Goal: Check status: Check status

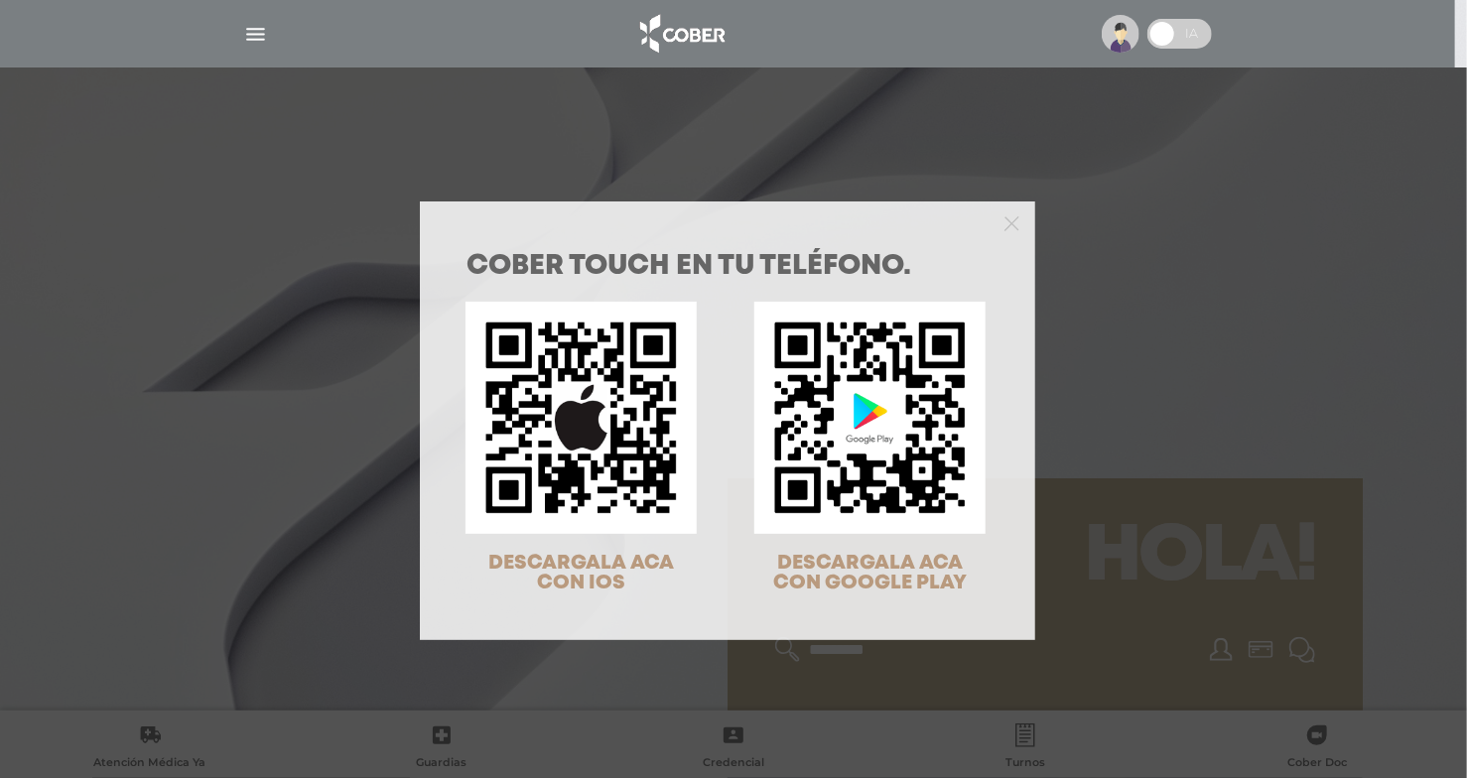
click at [260, 43] on div "COBER TOUCH en tu teléfono. DESCARGALA ACA CON IOS DESCARGALA ACA CON GOOGLE PL…" at bounding box center [733, 389] width 1467 height 778
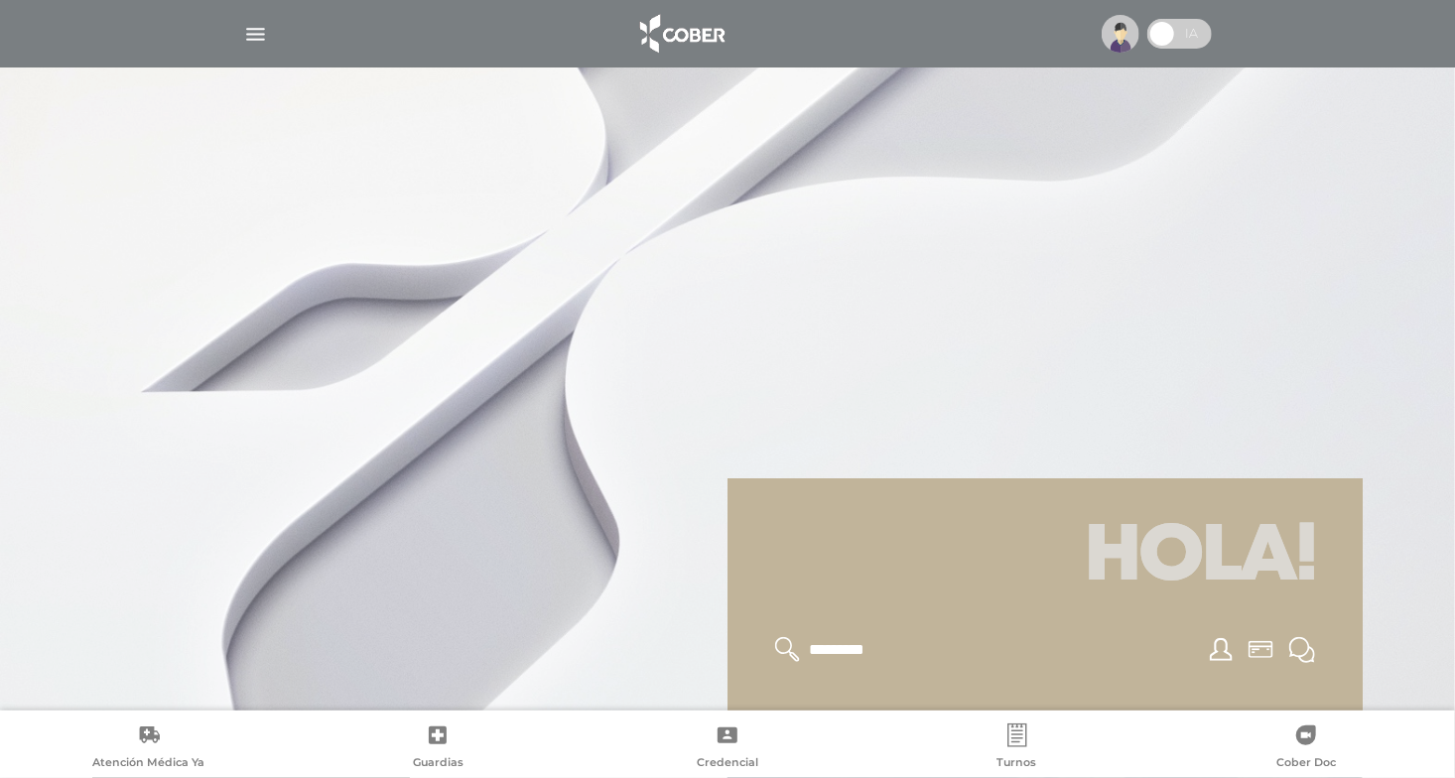
click at [260, 43] on img "button" at bounding box center [255, 34] width 25 height 25
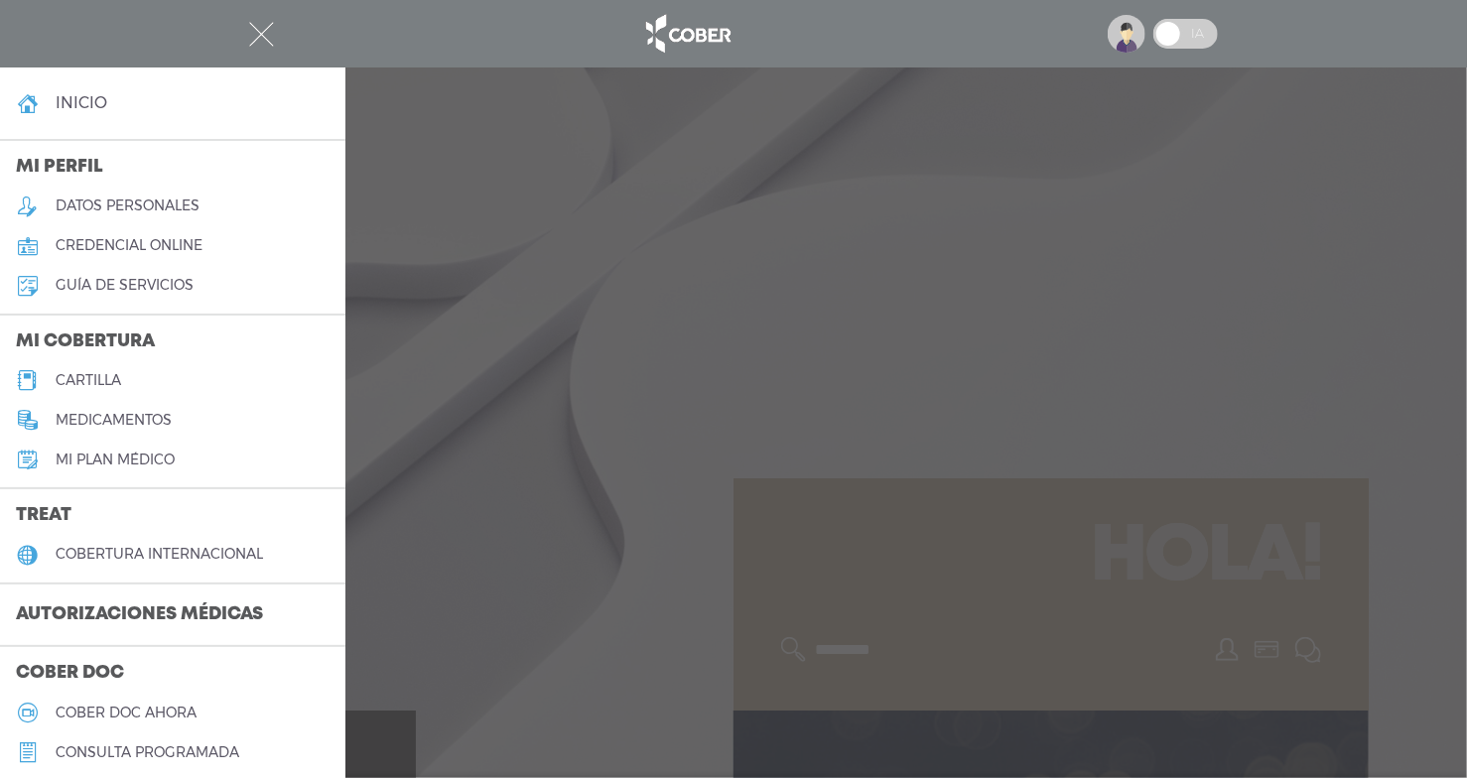
click at [1334, 417] on div at bounding box center [733, 389] width 1467 height 778
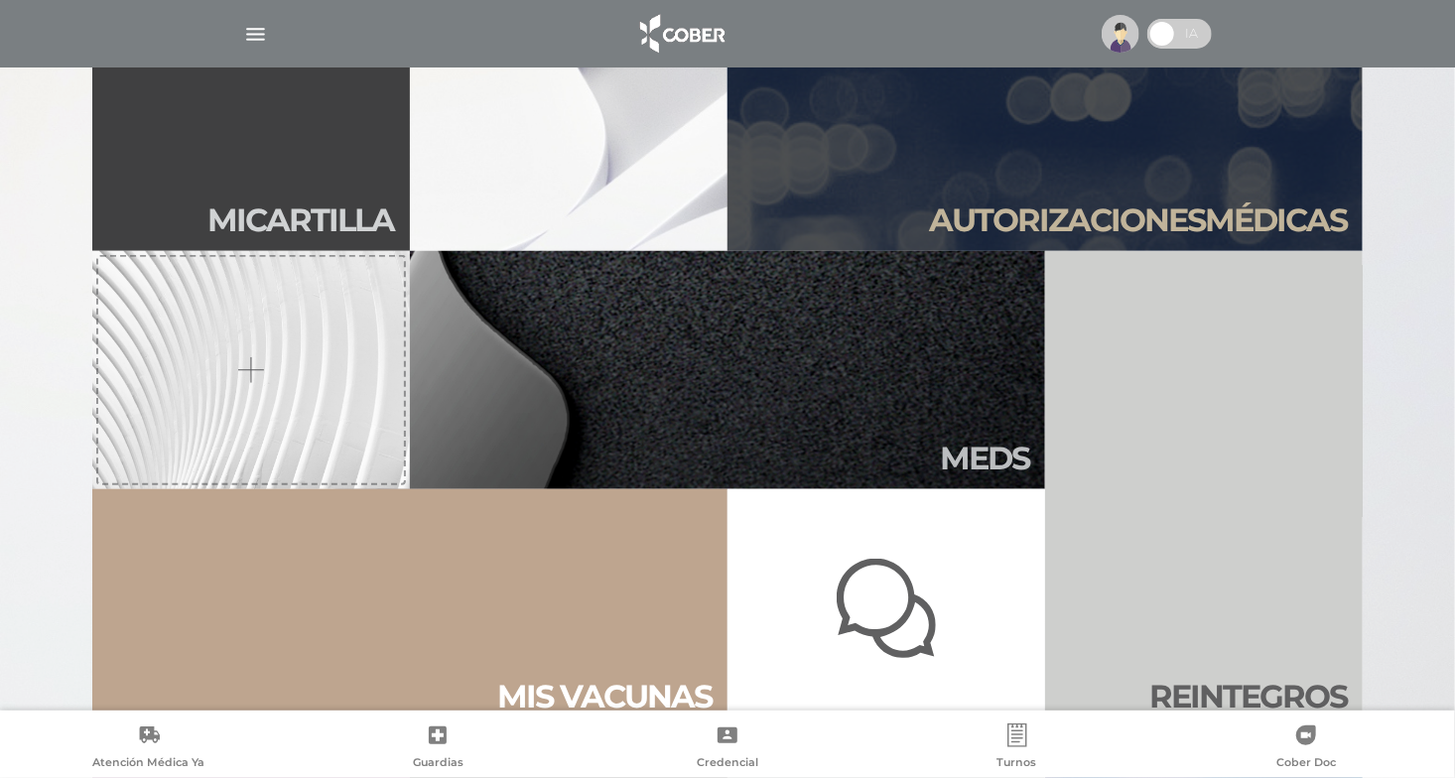
scroll to position [682, 0]
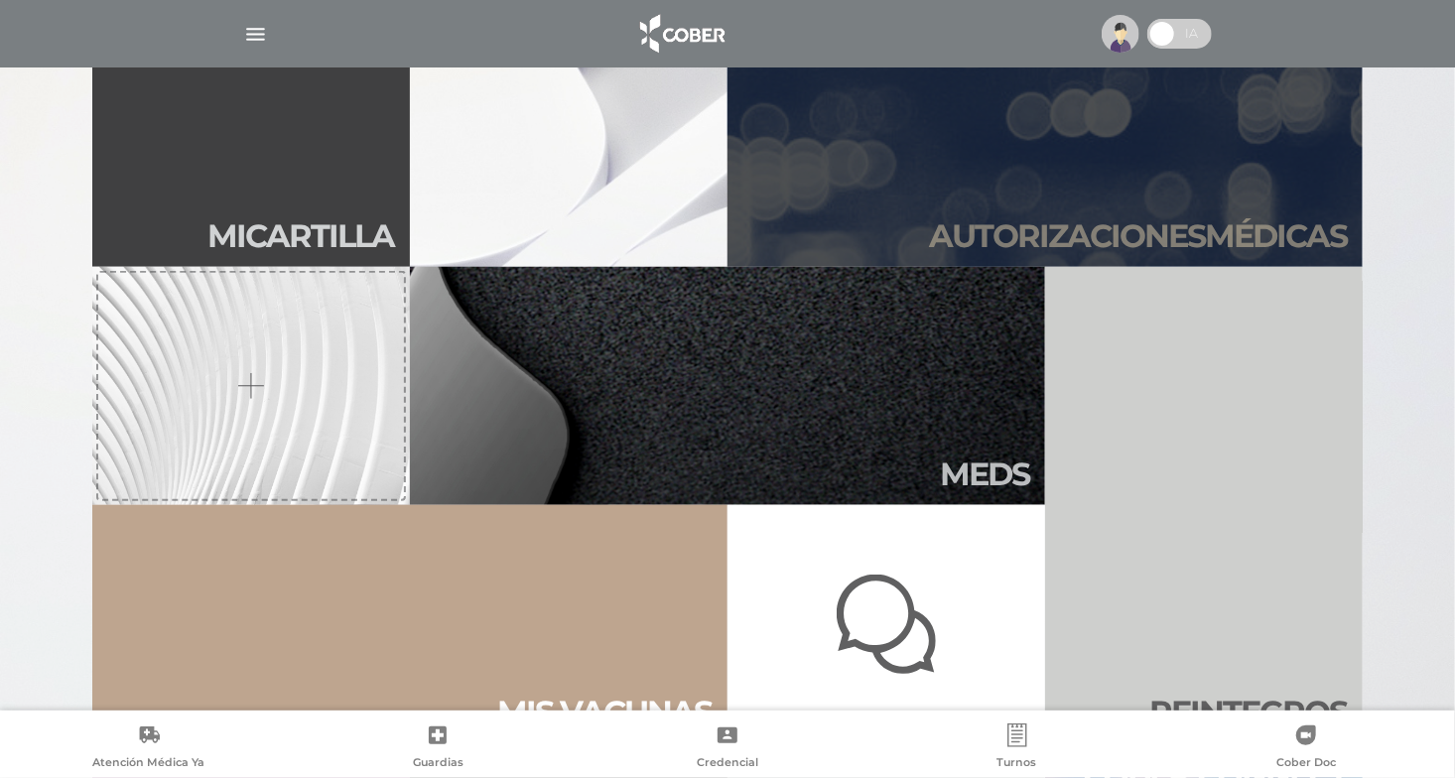
click at [1120, 161] on link "Autori zaciones médicas" at bounding box center [1044, 148] width 635 height 238
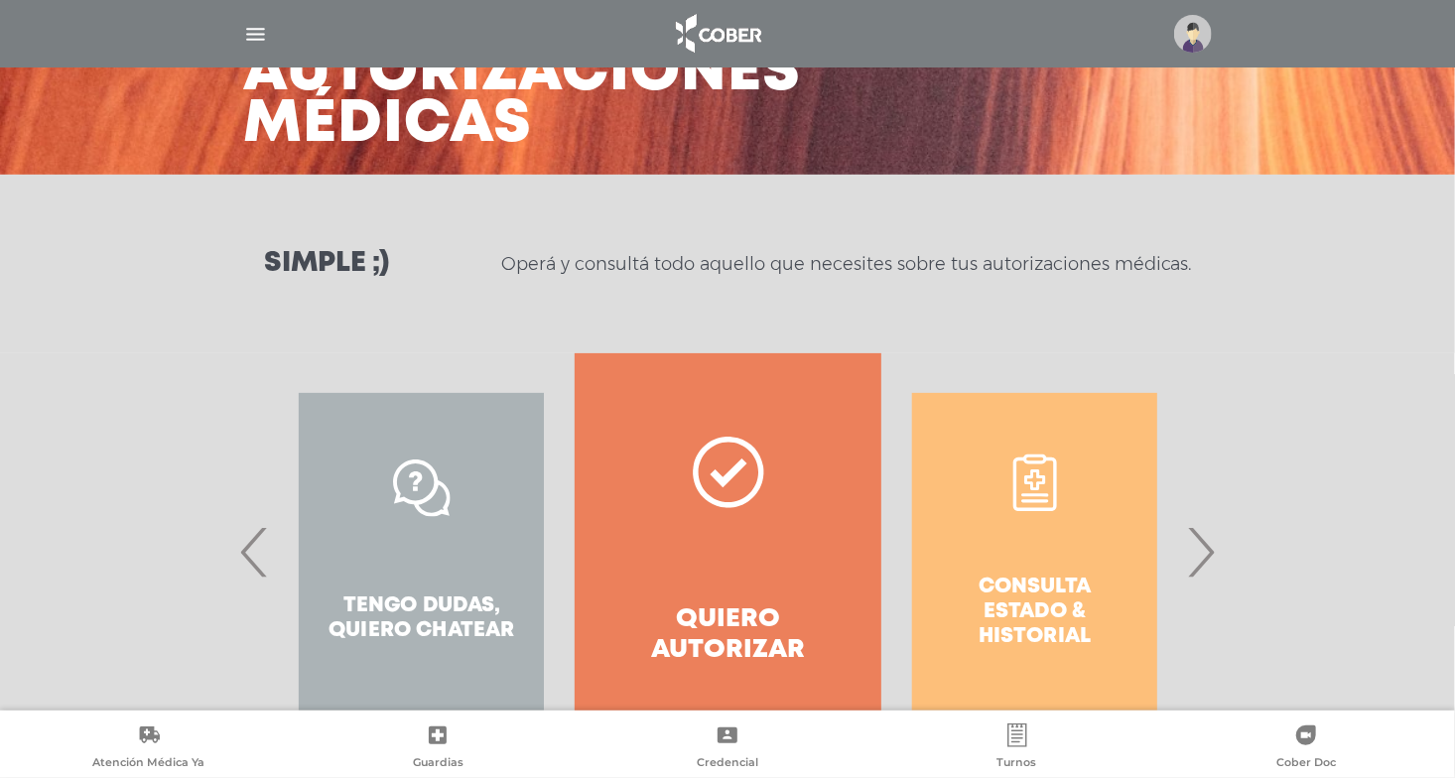
scroll to position [218, 0]
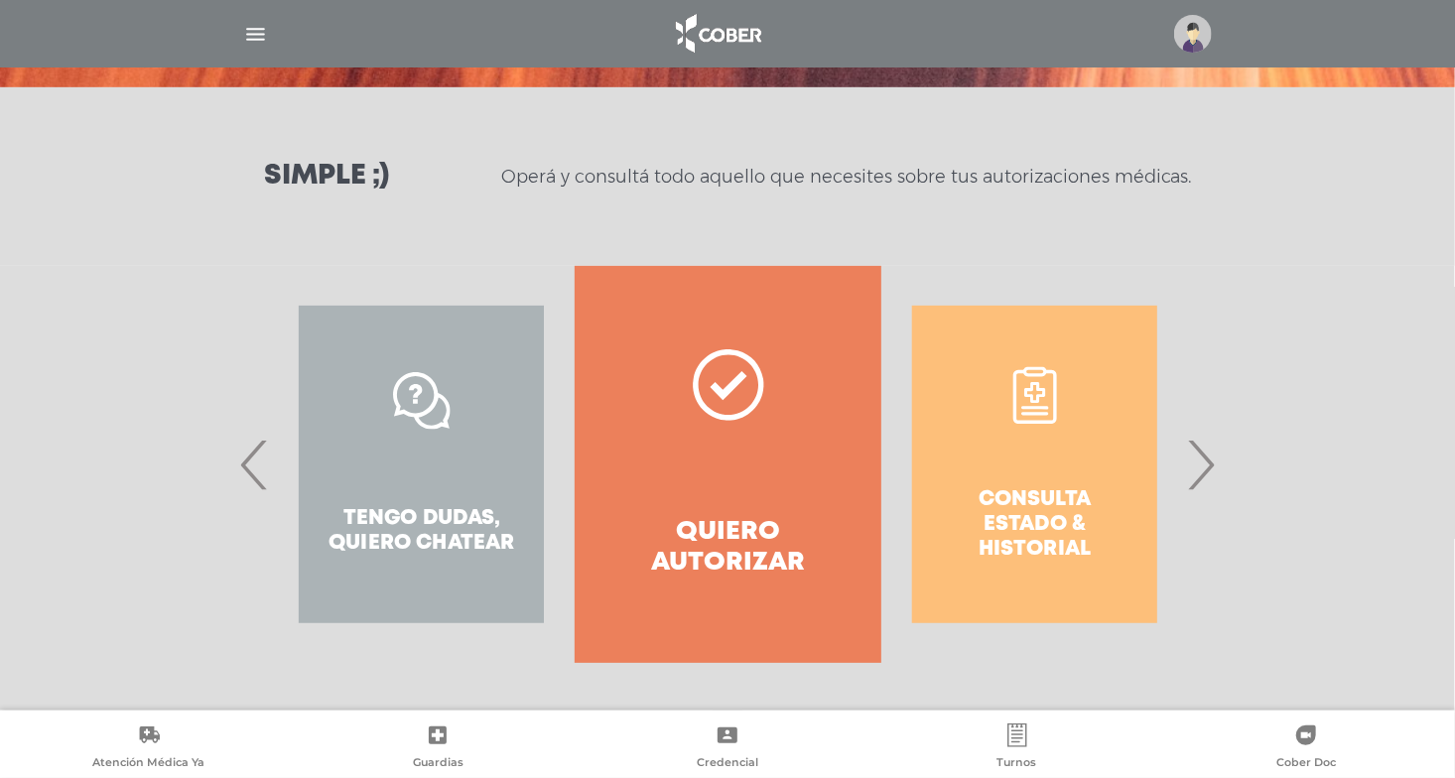
click at [990, 457] on div "Consulta estado & historial" at bounding box center [1034, 464] width 307 height 397
click at [1195, 445] on span "›" at bounding box center [1200, 464] width 39 height 107
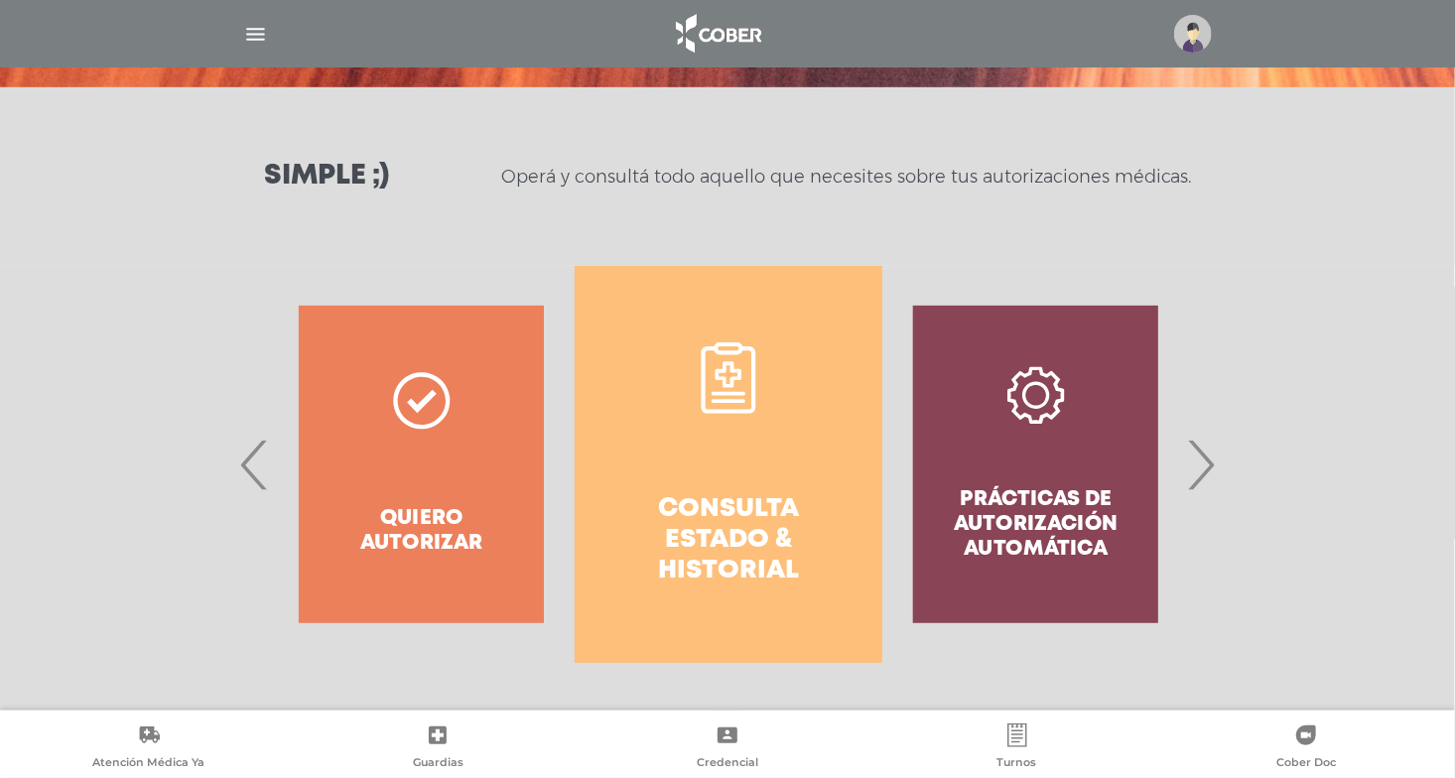
click at [797, 447] on link "Consulta estado & historial" at bounding box center [728, 464] width 307 height 397
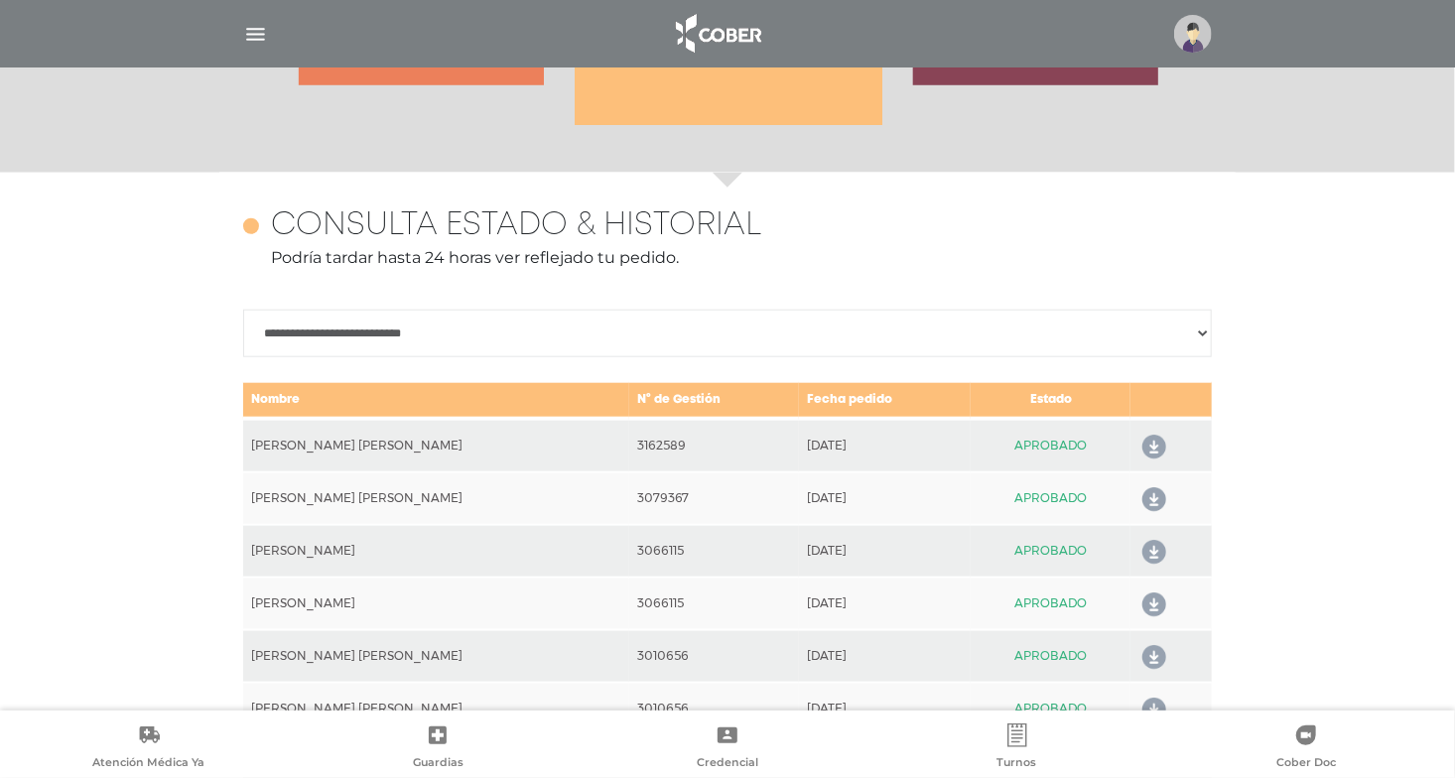
scroll to position [881, 0]
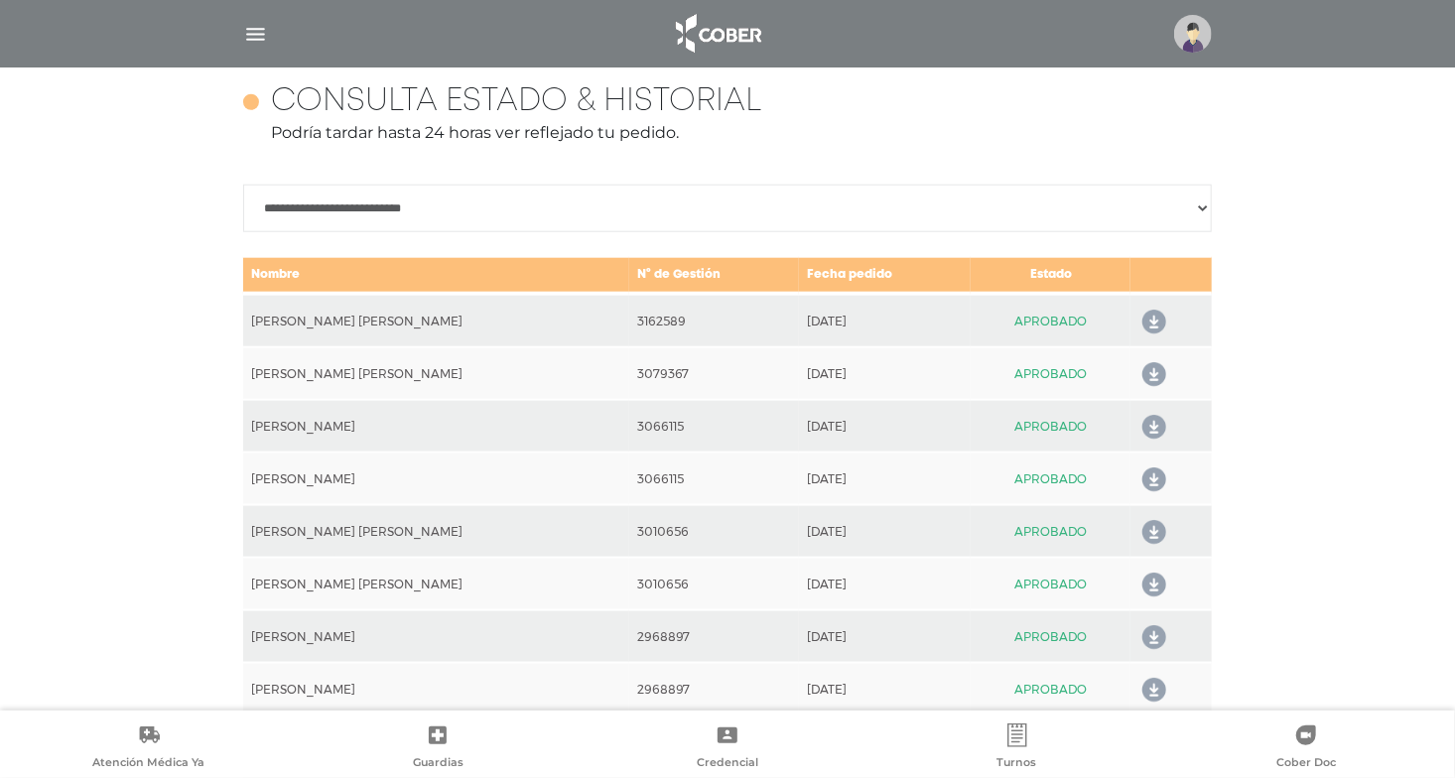
click at [1147, 323] on icon at bounding box center [1150, 323] width 32 height 32
